Goal: Information Seeking & Learning: Find specific fact

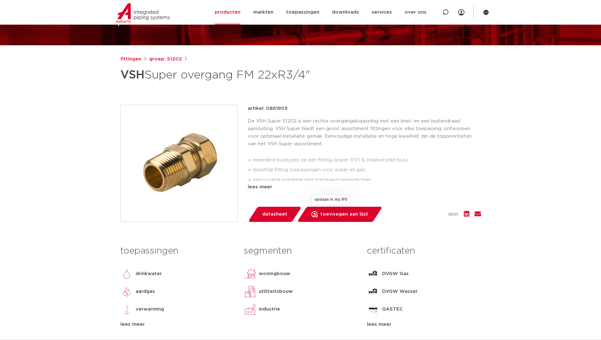
scroll to position [63, 0]
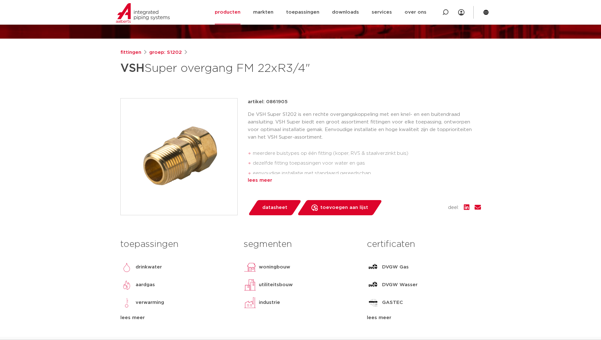
click at [262, 179] on div "lees meer" at bounding box center [364, 181] width 233 height 8
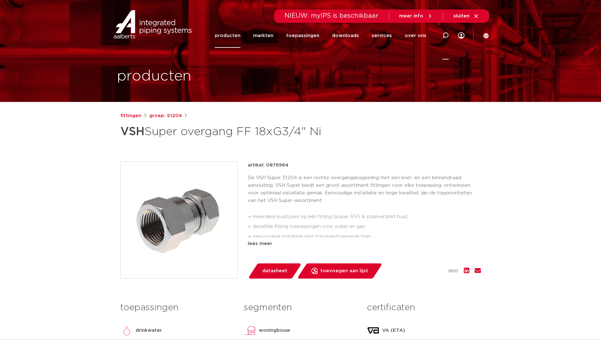
click at [447, 34] on icon at bounding box center [446, 35] width 6 height 6
type input "punstuk 3/4x22 ni"
click button "Zoeken" at bounding box center [0, 0] width 0 height 0
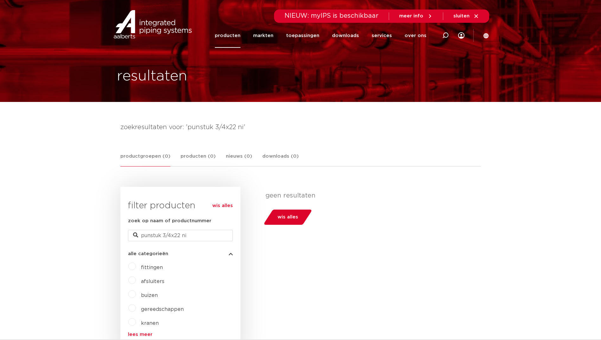
click at [151, 268] on span "fittingen" at bounding box center [152, 267] width 22 height 5
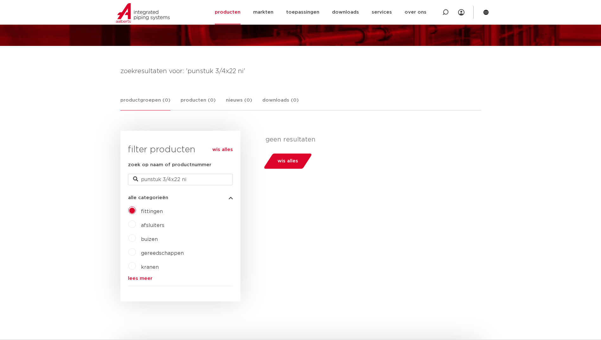
scroll to position [63, 0]
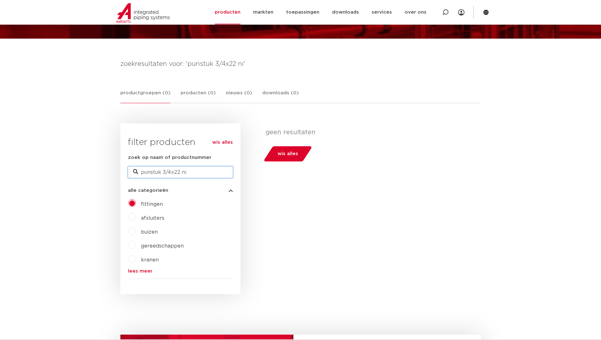
click at [190, 170] on input "punstuk 3/4x22 ni" at bounding box center [180, 172] width 105 height 11
type input "p"
type input "rechtpunstuk"
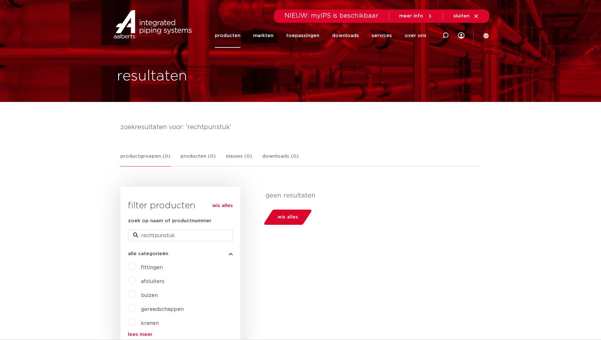
click at [234, 35] on link "producten" at bounding box center [228, 35] width 26 height 24
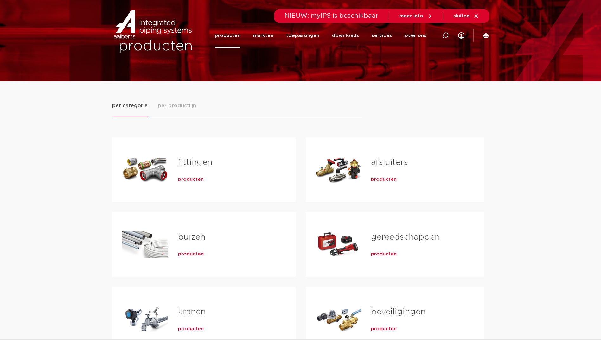
scroll to position [32, 0]
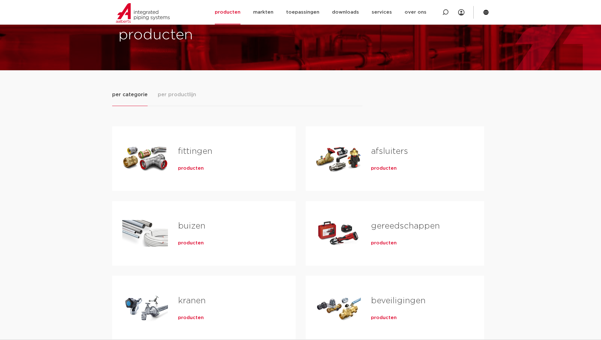
click at [188, 167] on span "producten" at bounding box center [191, 168] width 26 height 6
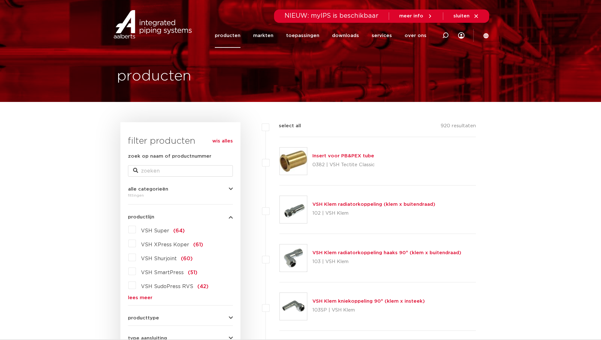
click at [136, 229] on label "VSH Super (64)" at bounding box center [160, 230] width 49 height 10
click at [0, 0] on input "VSH Super (64)" at bounding box center [0, 0] width 0 height 0
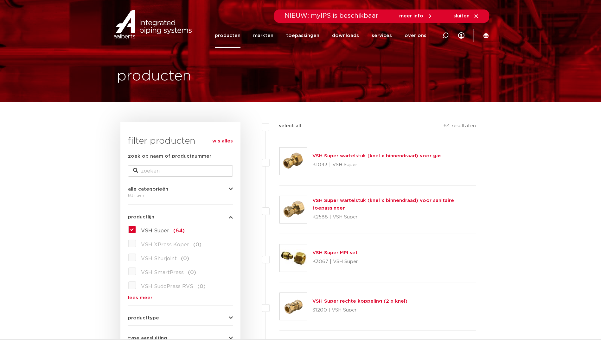
scroll to position [32, 0]
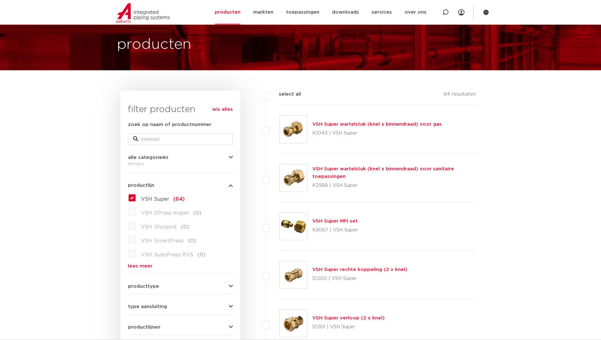
click at [141, 266] on link "lees meer" at bounding box center [180, 266] width 105 height 5
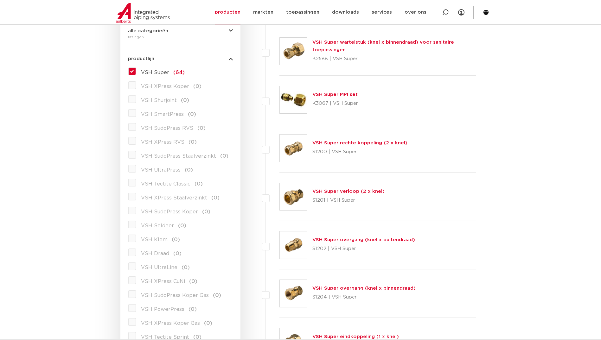
scroll to position [190, 0]
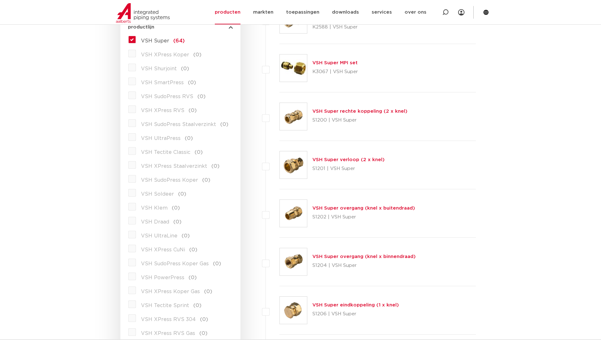
click at [345, 207] on link "VSH Super overgang (knel x buitendraad)" at bounding box center [364, 208] width 103 height 5
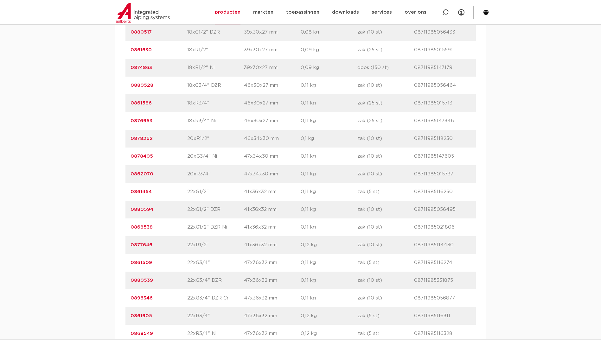
scroll to position [1173, 0]
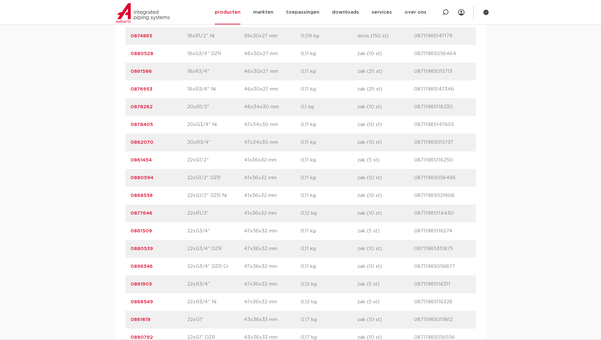
click at [146, 301] on link "0868549" at bounding box center [142, 302] width 23 height 5
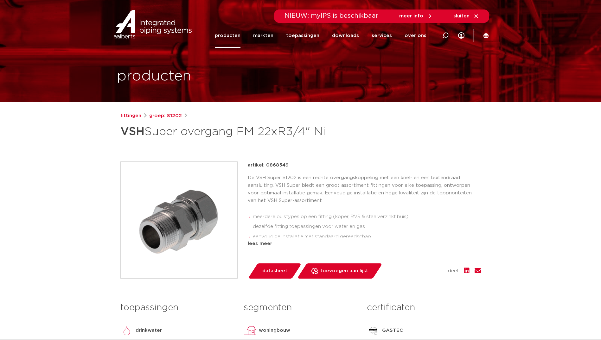
click at [236, 35] on link "producten" at bounding box center [228, 35] width 26 height 24
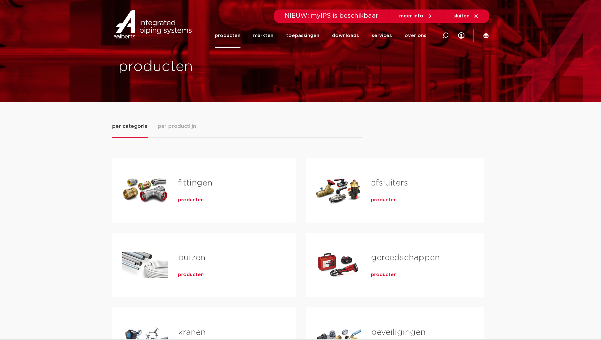
click at [192, 181] on link "fittingen" at bounding box center [195, 183] width 34 height 8
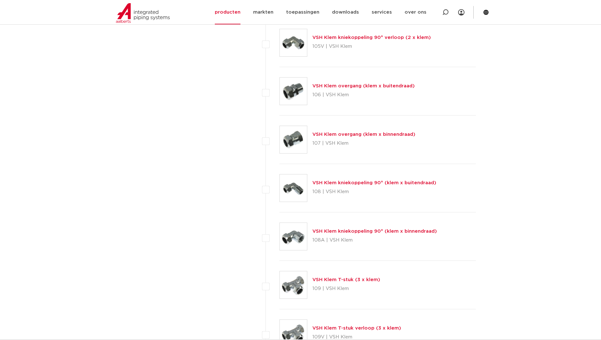
scroll to position [507, 0]
click at [347, 230] on link "VSH Klem kniekoppeling 90° (klem x binnendraad)" at bounding box center [375, 231] width 125 height 5
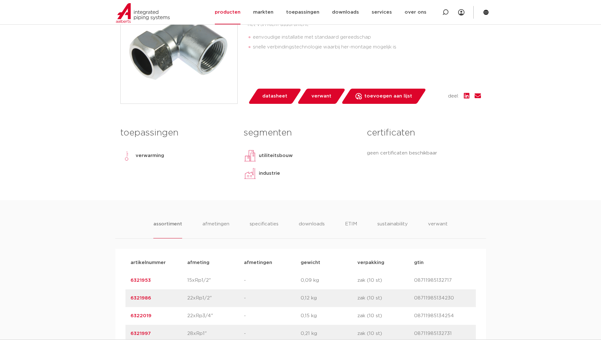
scroll to position [254, 0]
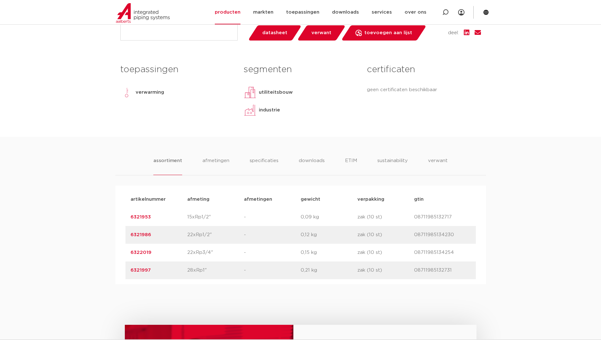
click at [142, 235] on link "6321986" at bounding box center [141, 235] width 21 height 5
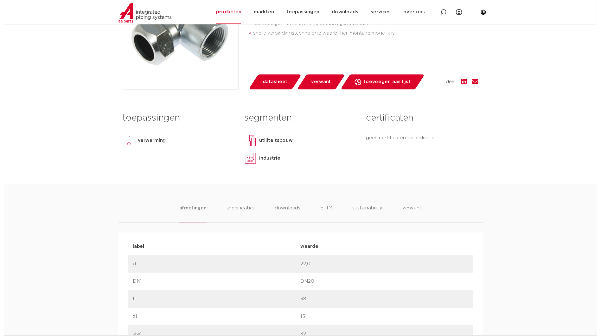
scroll to position [190, 0]
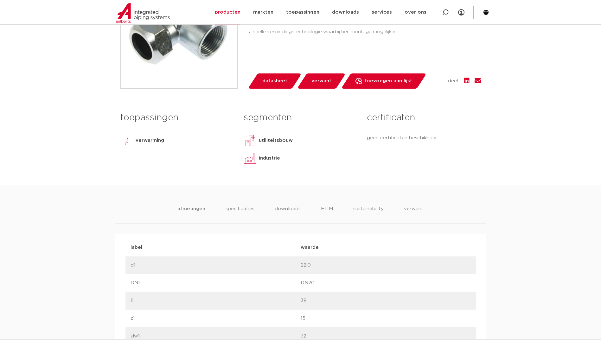
click at [271, 86] on span "datasheet" at bounding box center [274, 81] width 25 height 10
